Goal: Check status: Check status

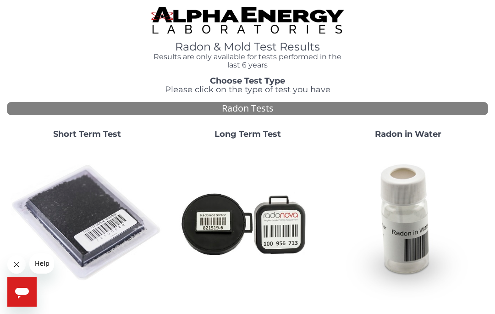
click at [83, 207] on img at bounding box center [87, 222] width 153 height 153
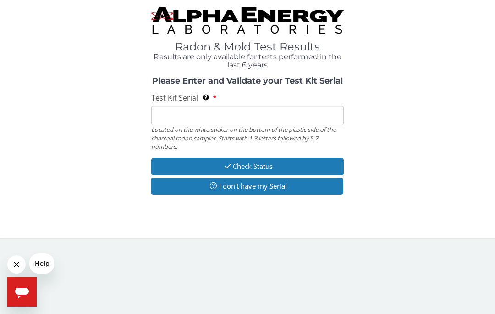
click at [300, 111] on input "Test Kit Serial Located on the white sticker on the bottom of the plastic side …" at bounding box center [247, 115] width 193 height 20
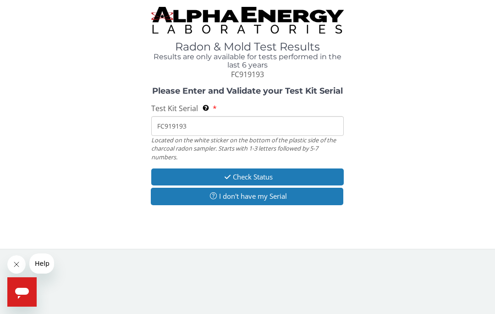
type input "FC919193"
click at [338, 168] on button "Check Status" at bounding box center [247, 176] width 193 height 17
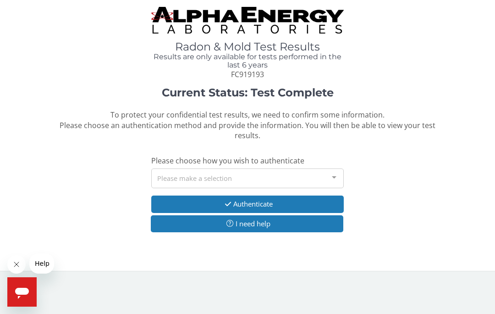
click at [339, 199] on button "Authenticate" at bounding box center [247, 203] width 193 height 17
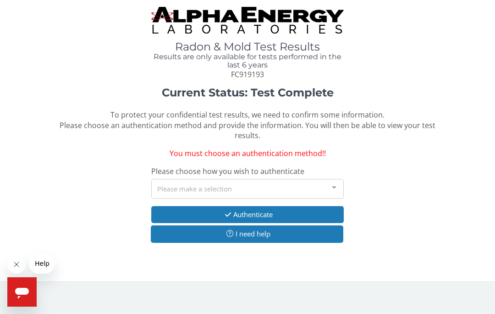
click at [331, 183] on div at bounding box center [334, 187] width 18 height 17
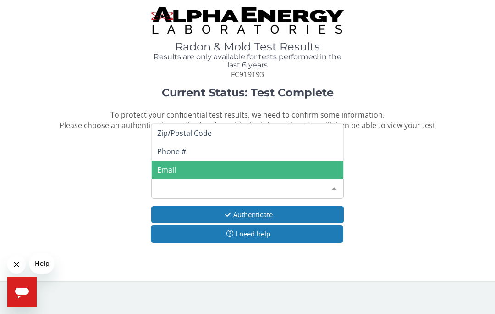
click at [171, 165] on span "Email" at bounding box center [166, 170] width 19 height 10
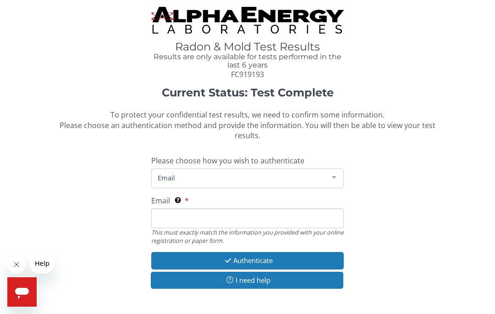
click at [288, 213] on input "Email This must exactly match the information you provided with your online reg…" at bounding box center [247, 218] width 193 height 20
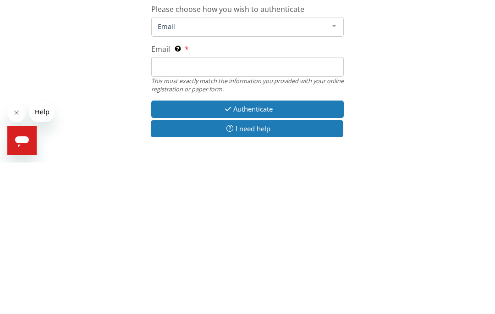
click at [299, 172] on span "Email" at bounding box center [240, 177] width 170 height 10
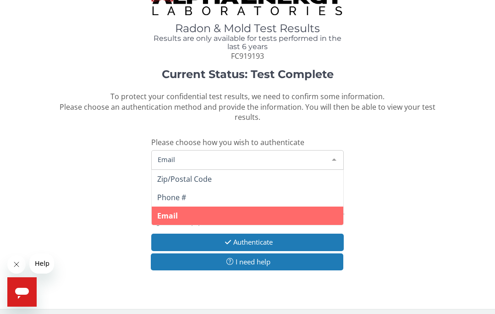
click at [267, 156] on span "Email" at bounding box center [240, 159] width 170 height 10
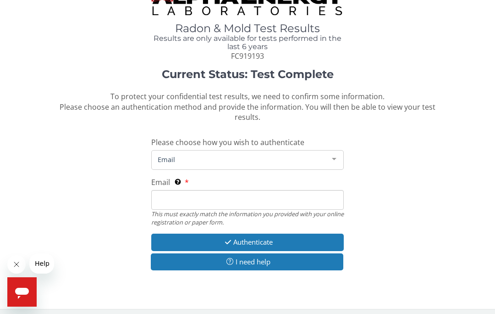
click at [270, 158] on span "Email" at bounding box center [240, 159] width 170 height 10
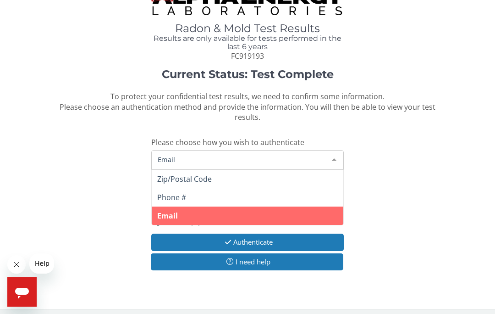
click at [269, 155] on span "Email" at bounding box center [240, 159] width 170 height 10
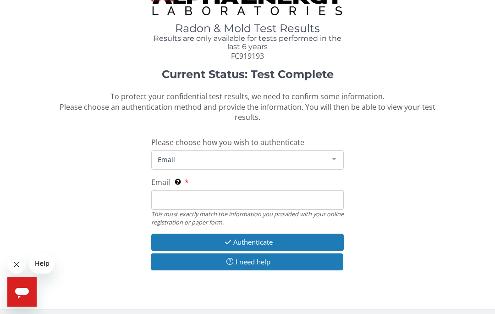
click at [279, 156] on span "Email" at bounding box center [240, 159] width 170 height 10
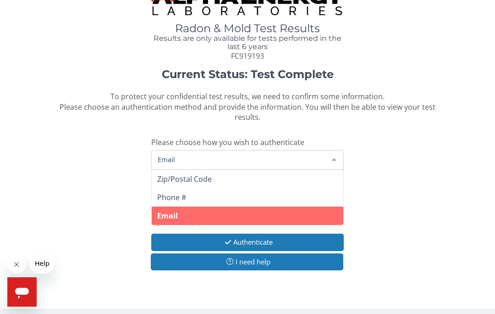
click at [233, 214] on span "Email" at bounding box center [248, 215] width 192 height 18
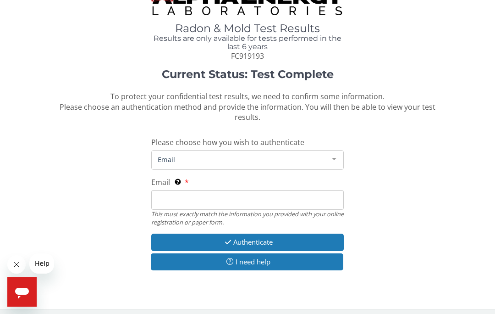
click at [267, 194] on input "Email This must exactly match the information you provided with your online reg…" at bounding box center [247, 200] width 193 height 20
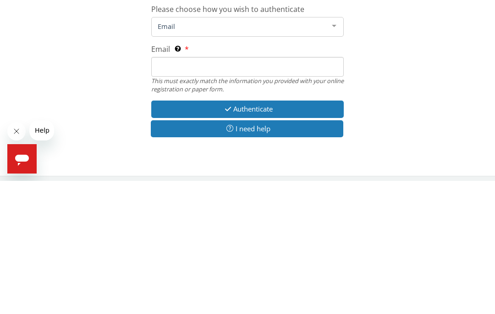
type input "[EMAIL_ADDRESS][DOMAIN_NAME]"
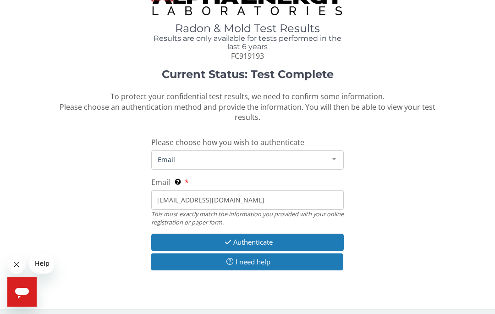
click at [336, 233] on button "Authenticate" at bounding box center [247, 241] width 193 height 17
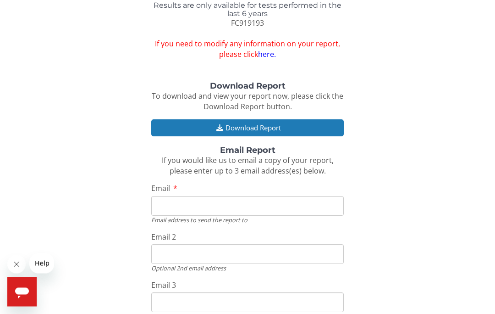
scroll to position [59, 0]
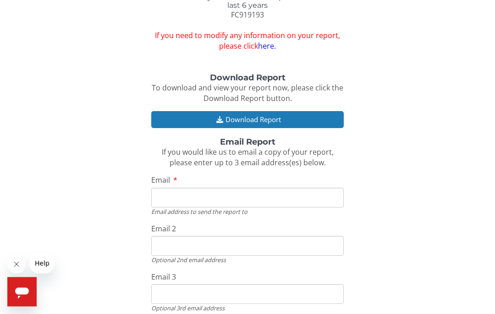
click at [325, 114] on button "Download Report" at bounding box center [247, 119] width 193 height 17
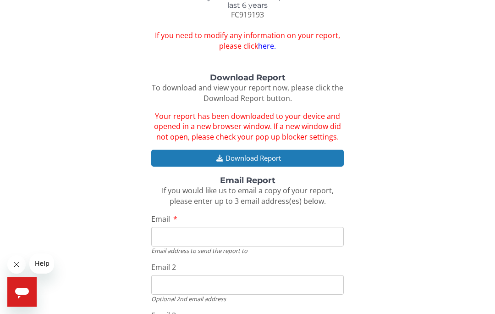
scroll to position [100, 0]
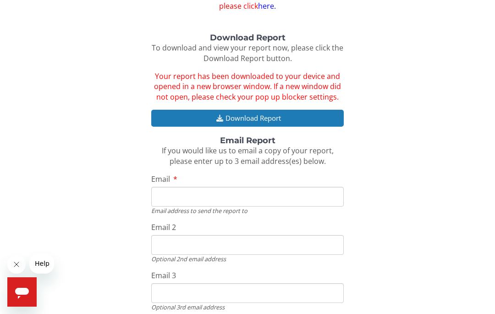
click at [315, 191] on input "Email" at bounding box center [247, 197] width 193 height 20
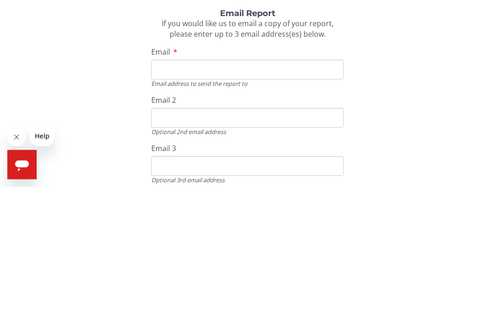
type input "[EMAIL_ADDRESS][DOMAIN_NAME]"
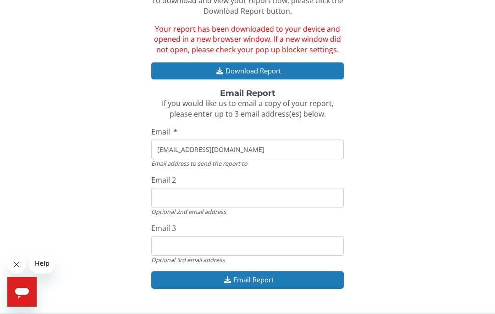
click at [324, 274] on button "Email Report" at bounding box center [247, 279] width 193 height 17
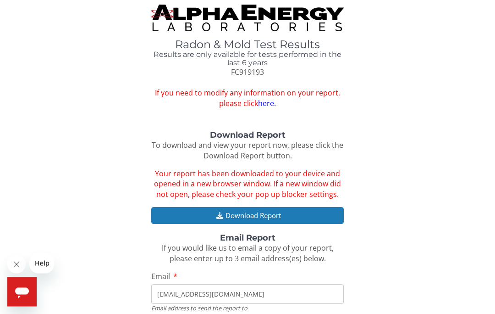
scroll to position [0, 0]
